Goal: Task Accomplishment & Management: Manage account settings

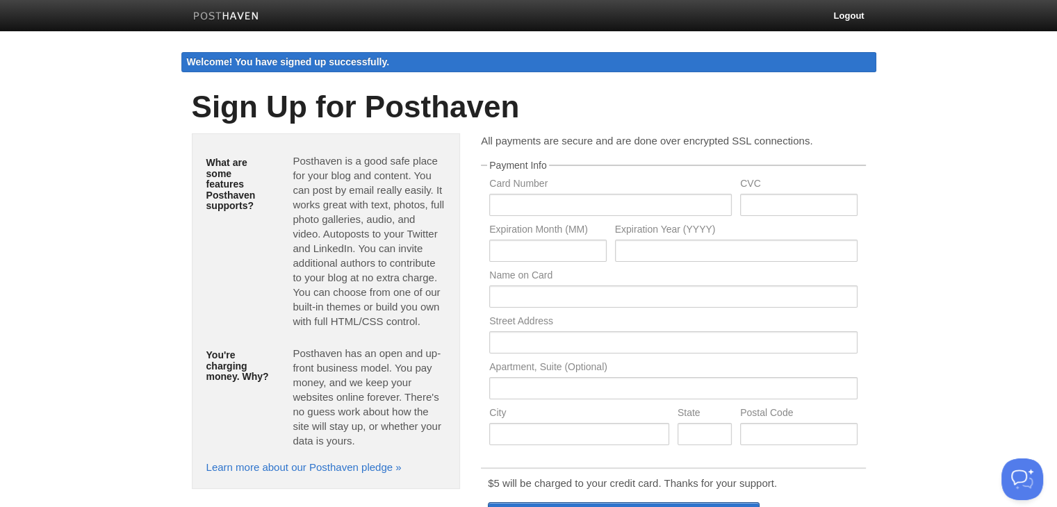
click at [240, 17] on img at bounding box center [226, 17] width 66 height 10
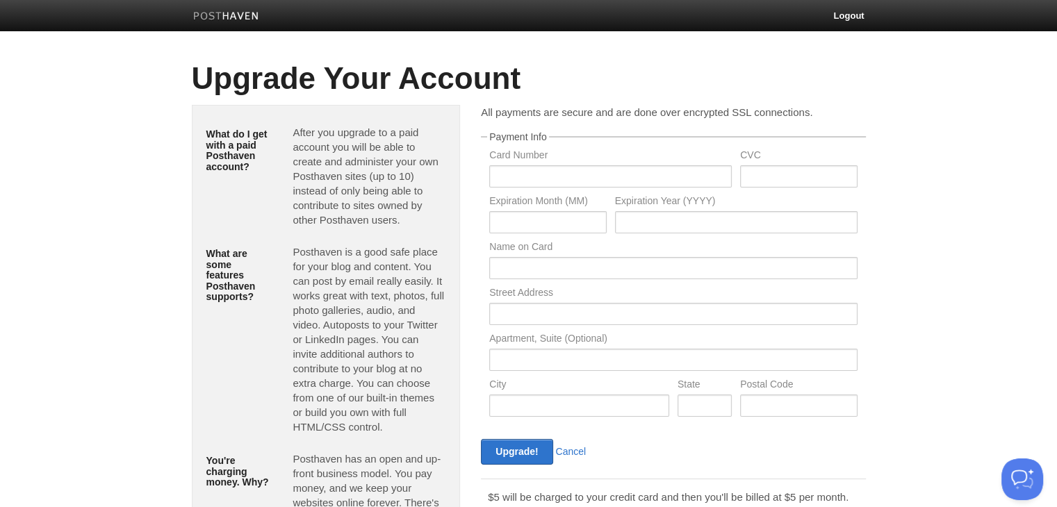
click at [205, 15] on img at bounding box center [226, 17] width 66 height 10
